Goal: Transaction & Acquisition: Purchase product/service

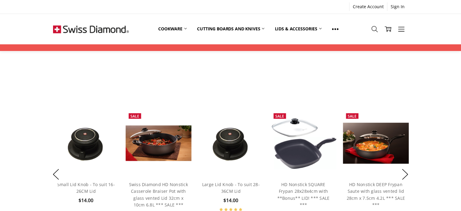
scroll to position [395, 0]
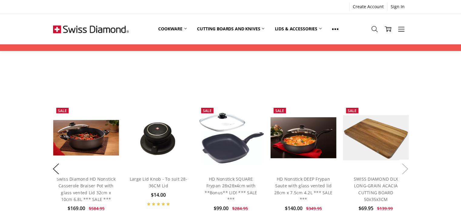
click at [346, 166] on button "Next" at bounding box center [405, 168] width 12 height 18
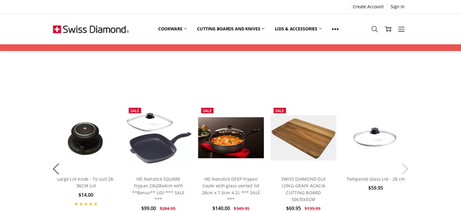
click at [346, 166] on button "Next" at bounding box center [405, 168] width 12 height 18
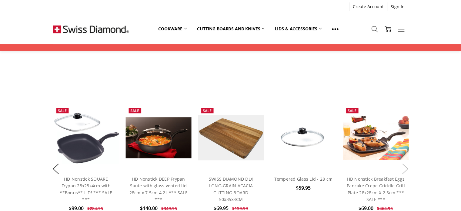
click at [346, 166] on button "Next" at bounding box center [405, 168] width 12 height 18
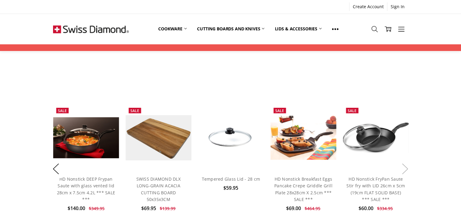
click at [346, 166] on button "Next" at bounding box center [405, 168] width 12 height 18
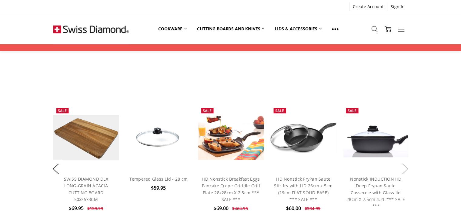
click at [346, 166] on button "Next" at bounding box center [405, 168] width 12 height 18
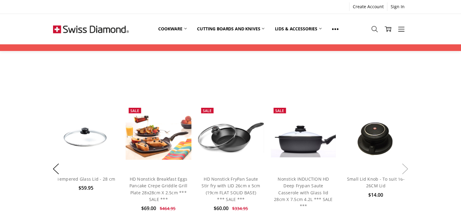
click at [346, 166] on button "Next" at bounding box center [405, 168] width 12 height 18
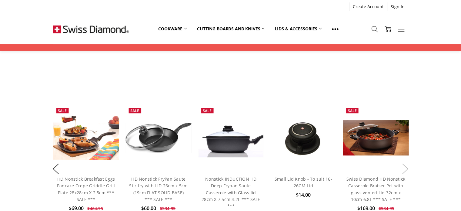
click at [346, 166] on button "Next" at bounding box center [405, 168] width 12 height 18
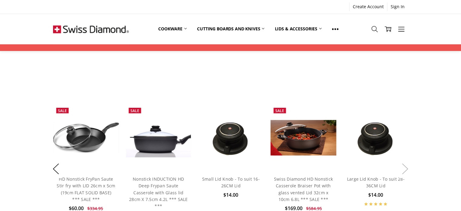
click at [346, 166] on button "Next" at bounding box center [405, 168] width 12 height 18
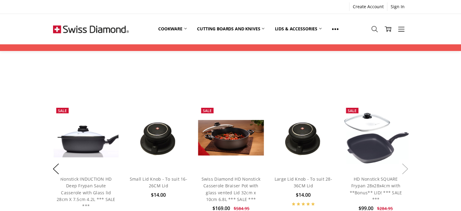
click at [346, 166] on button "Next" at bounding box center [405, 168] width 12 height 18
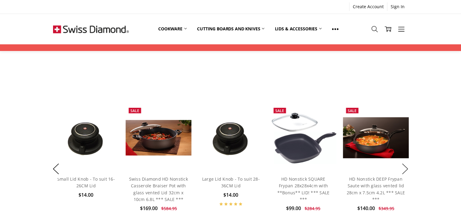
scroll to position [579, 0]
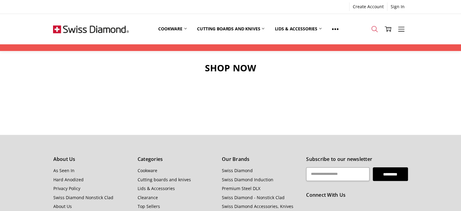
click at [346, 24] on link "Search" at bounding box center [374, 28] width 13 height 15
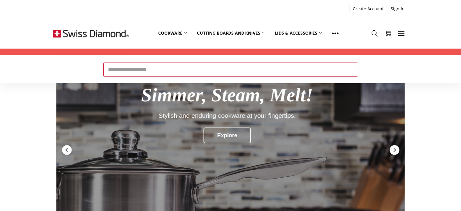
click at [213, 68] on input "Search" at bounding box center [230, 69] width 255 height 14
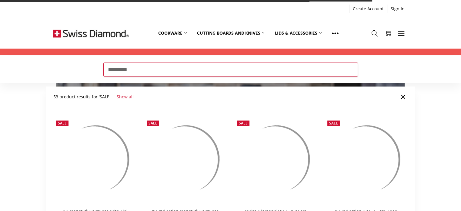
type input "********"
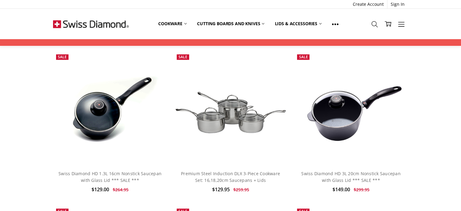
scroll to position [174, 0]
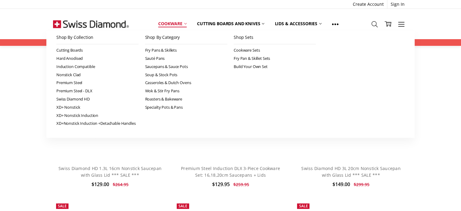
click at [188, 24] on link "Cookware" at bounding box center [172, 23] width 39 height 13
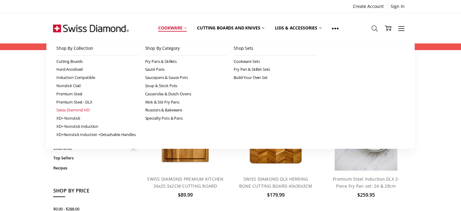
click at [85, 108] on link "Swiss Diamond HD" at bounding box center [97, 110] width 82 height 8
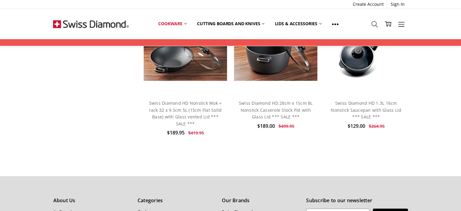
scroll to position [497, 0]
